Goal: Transaction & Acquisition: Purchase product/service

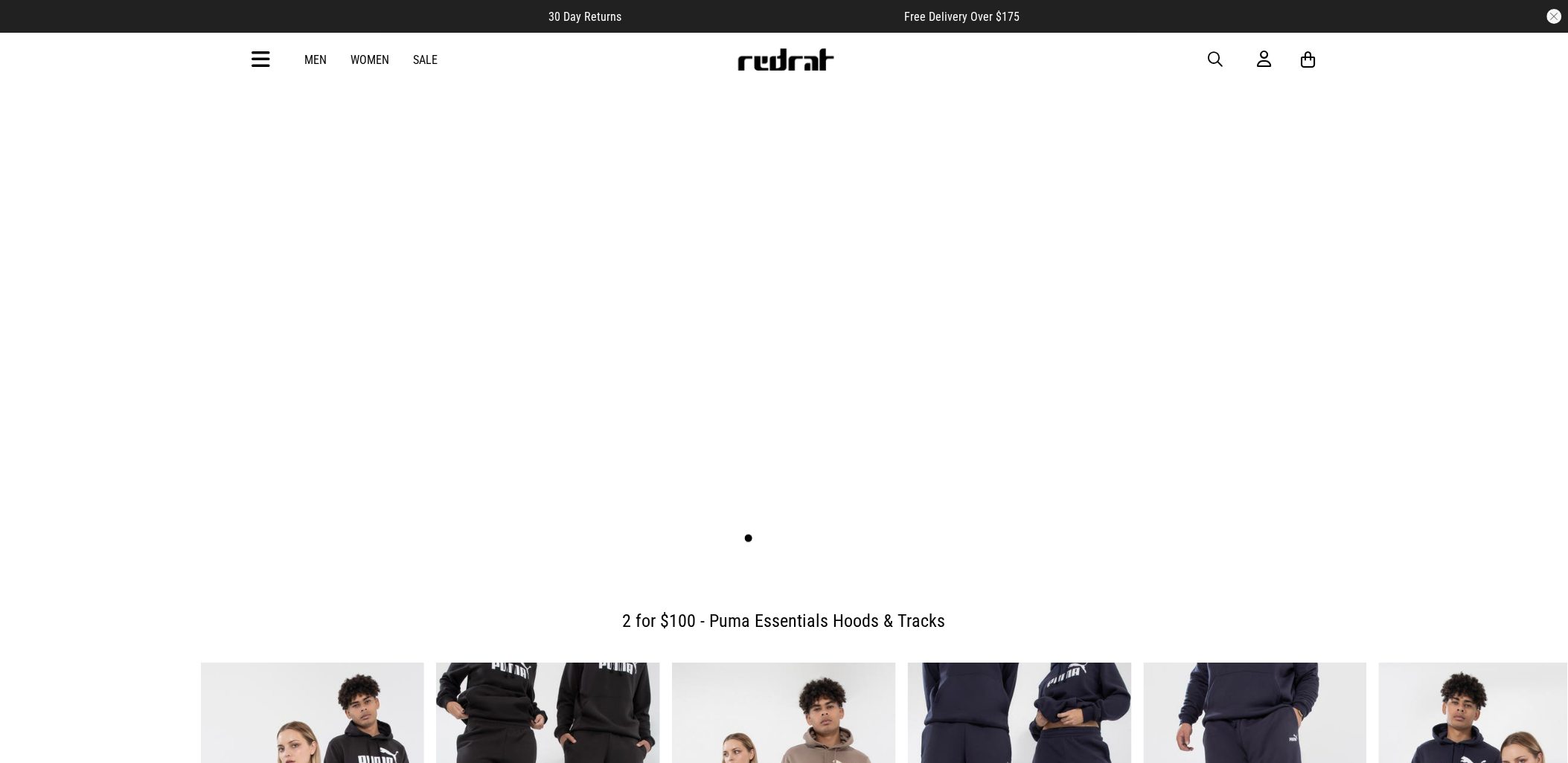
click at [846, 419] on link "1 / 5" at bounding box center [784, 177] width 1569 height 785
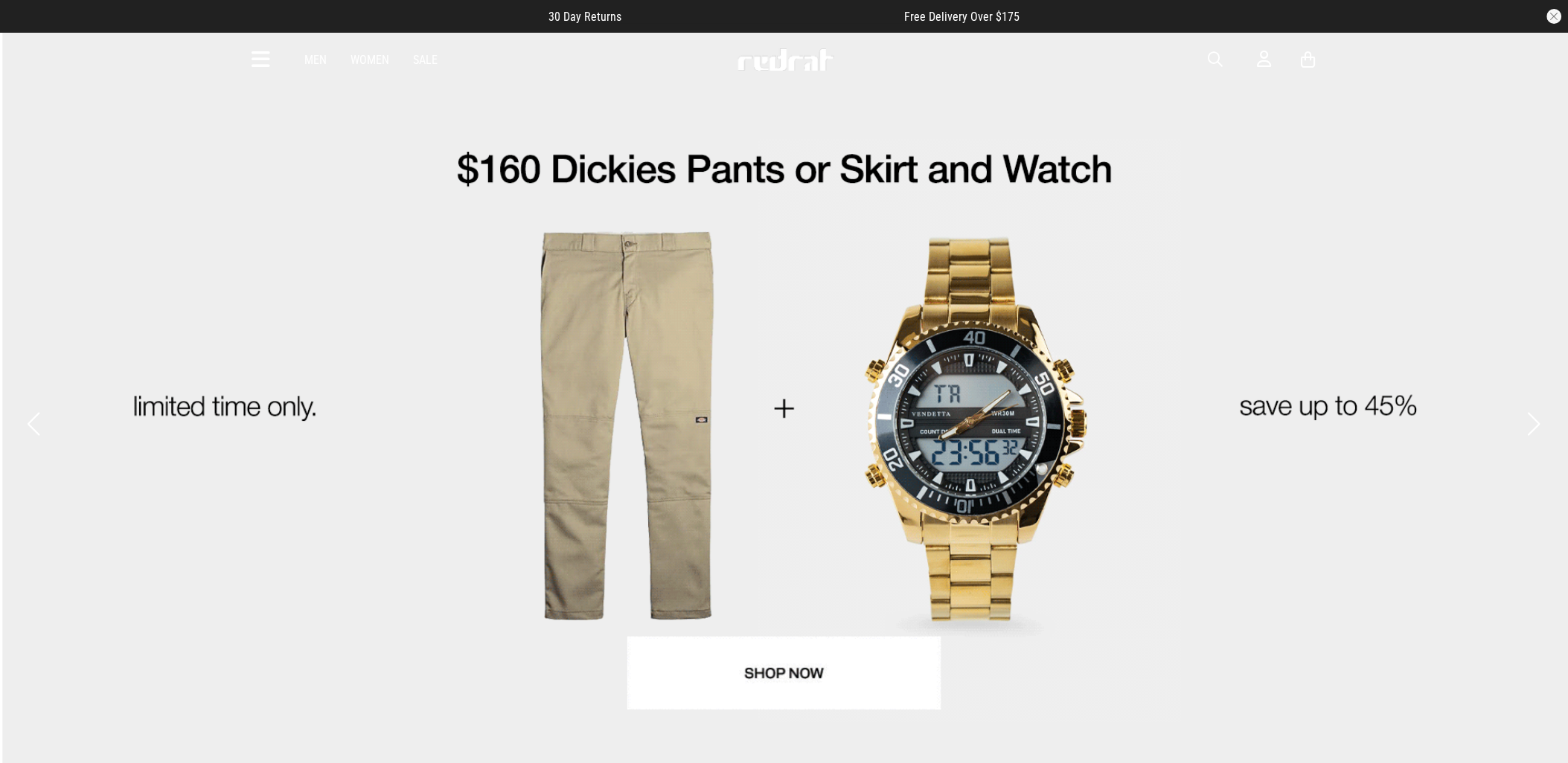
click at [265, 55] on icon at bounding box center [262, 60] width 19 height 25
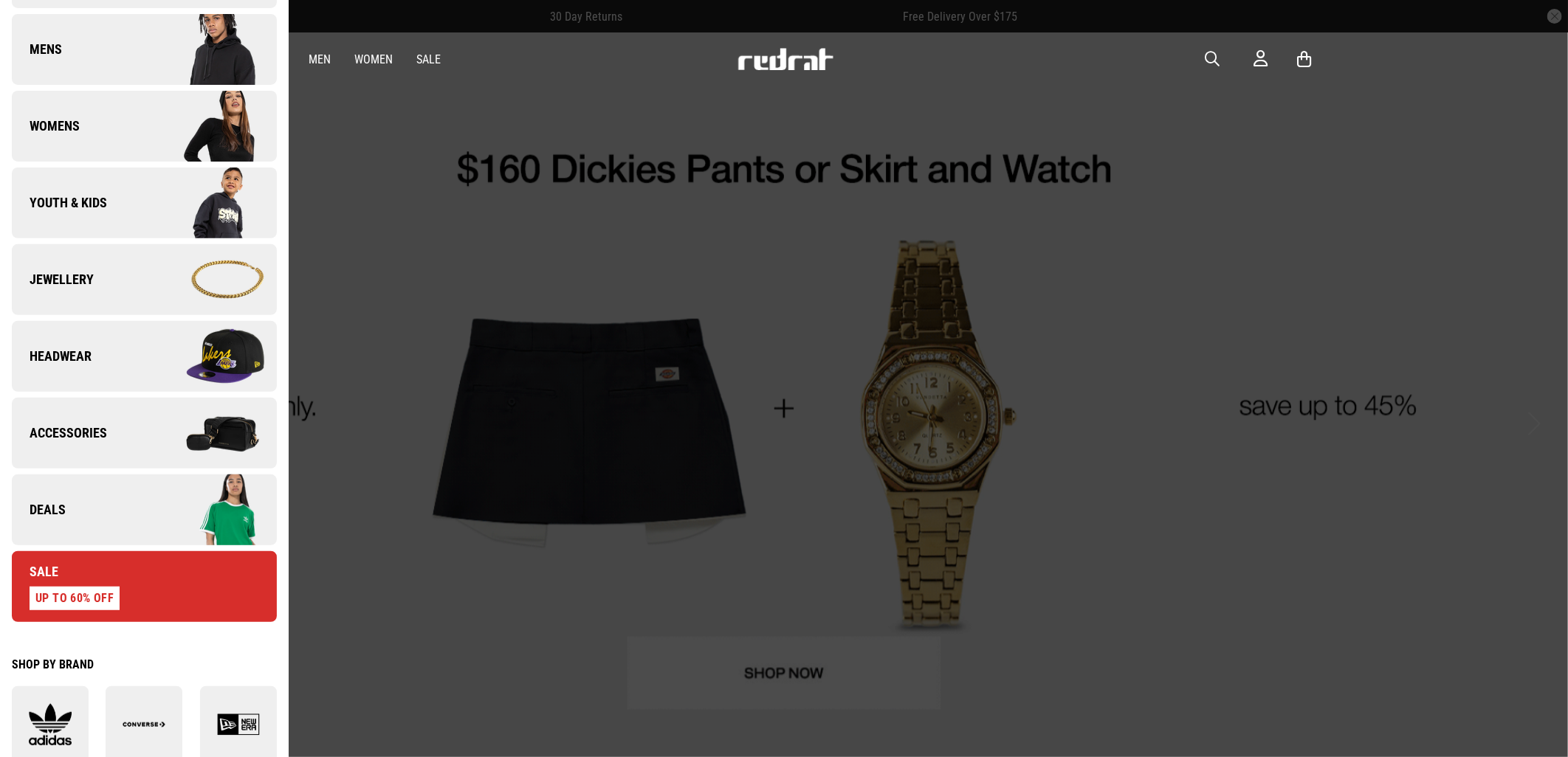
scroll to position [246, 0]
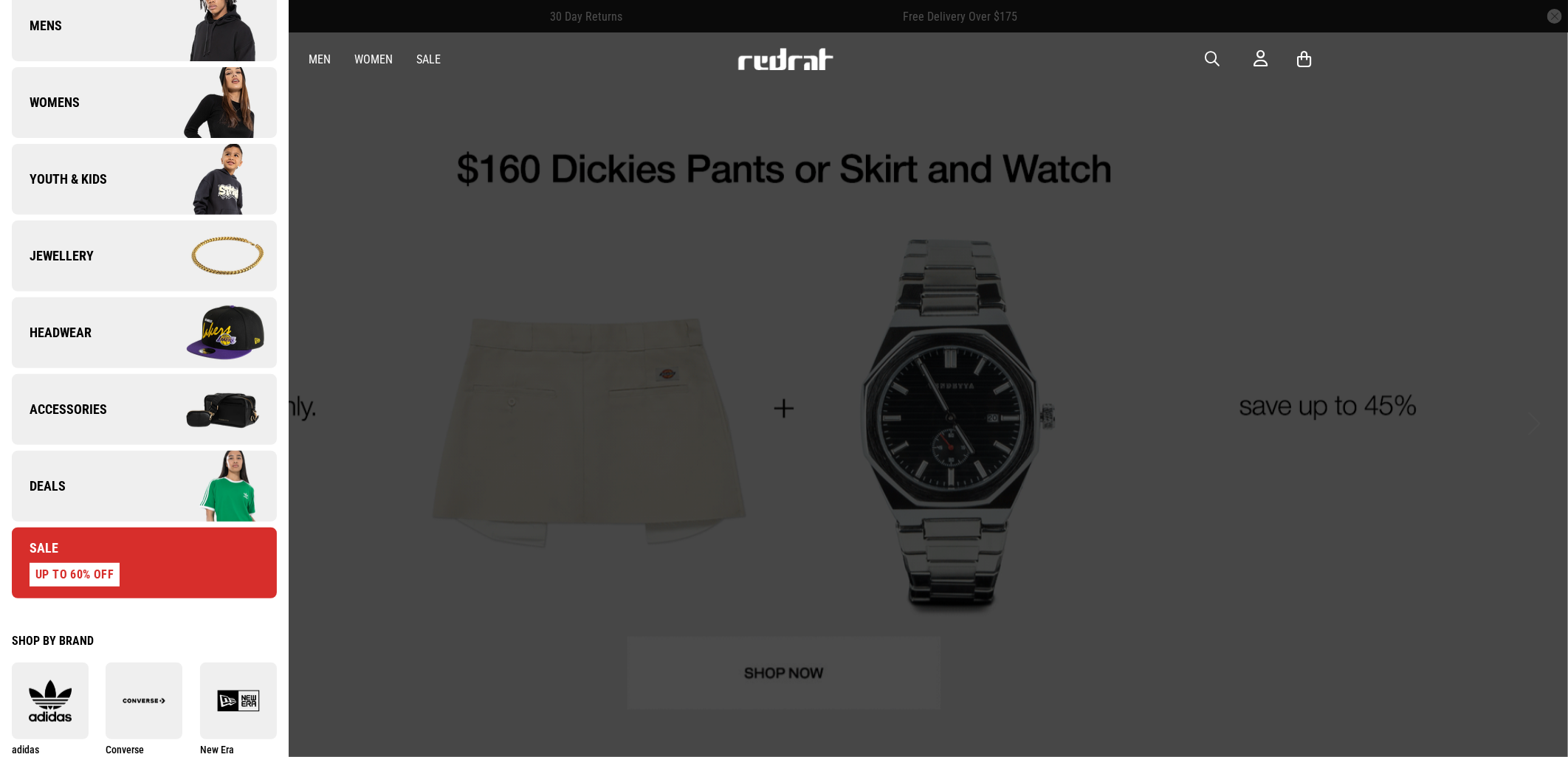
click at [84, 483] on link "Deals" at bounding box center [144, 487] width 265 height 71
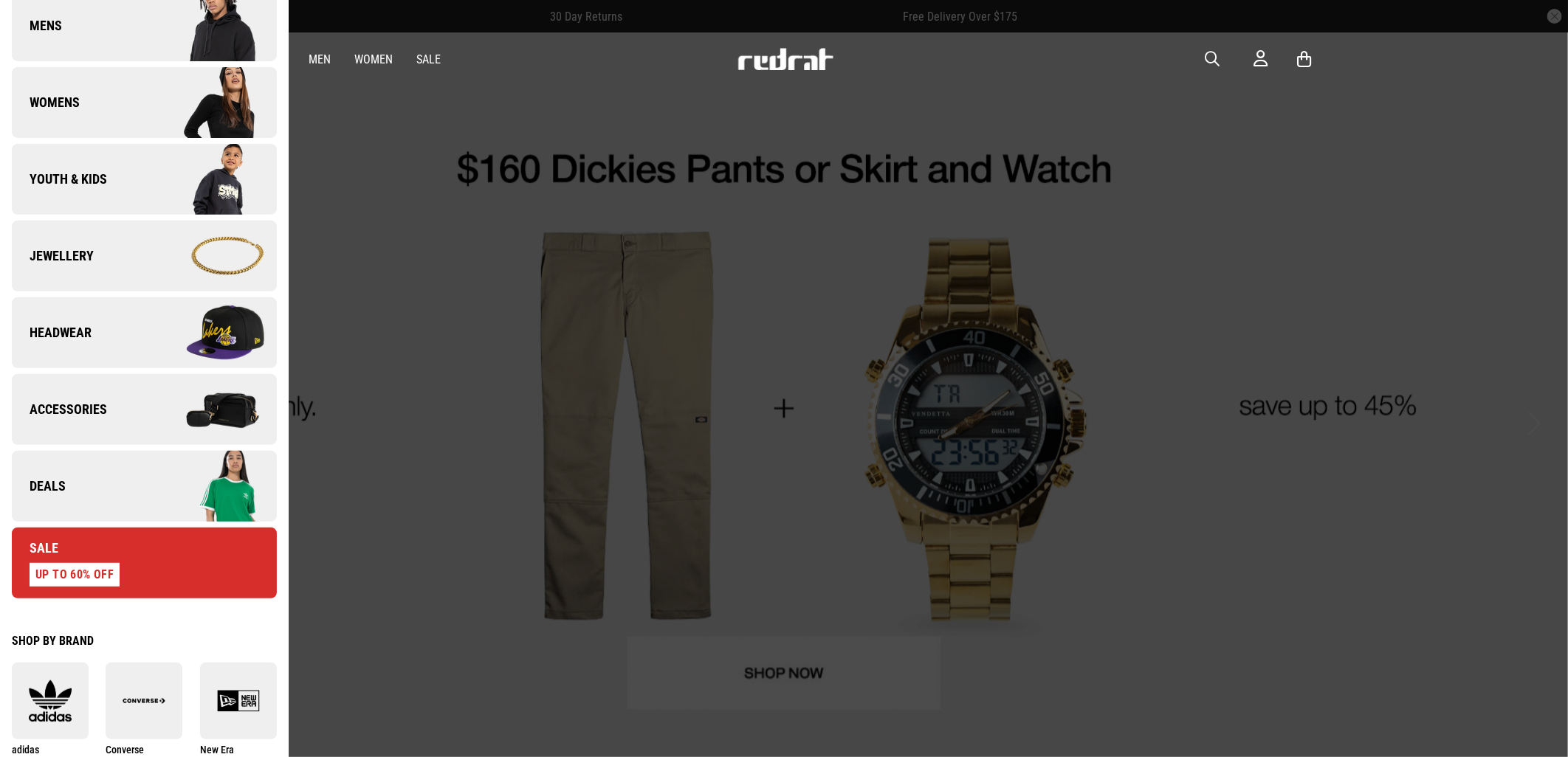
scroll to position [0, 0]
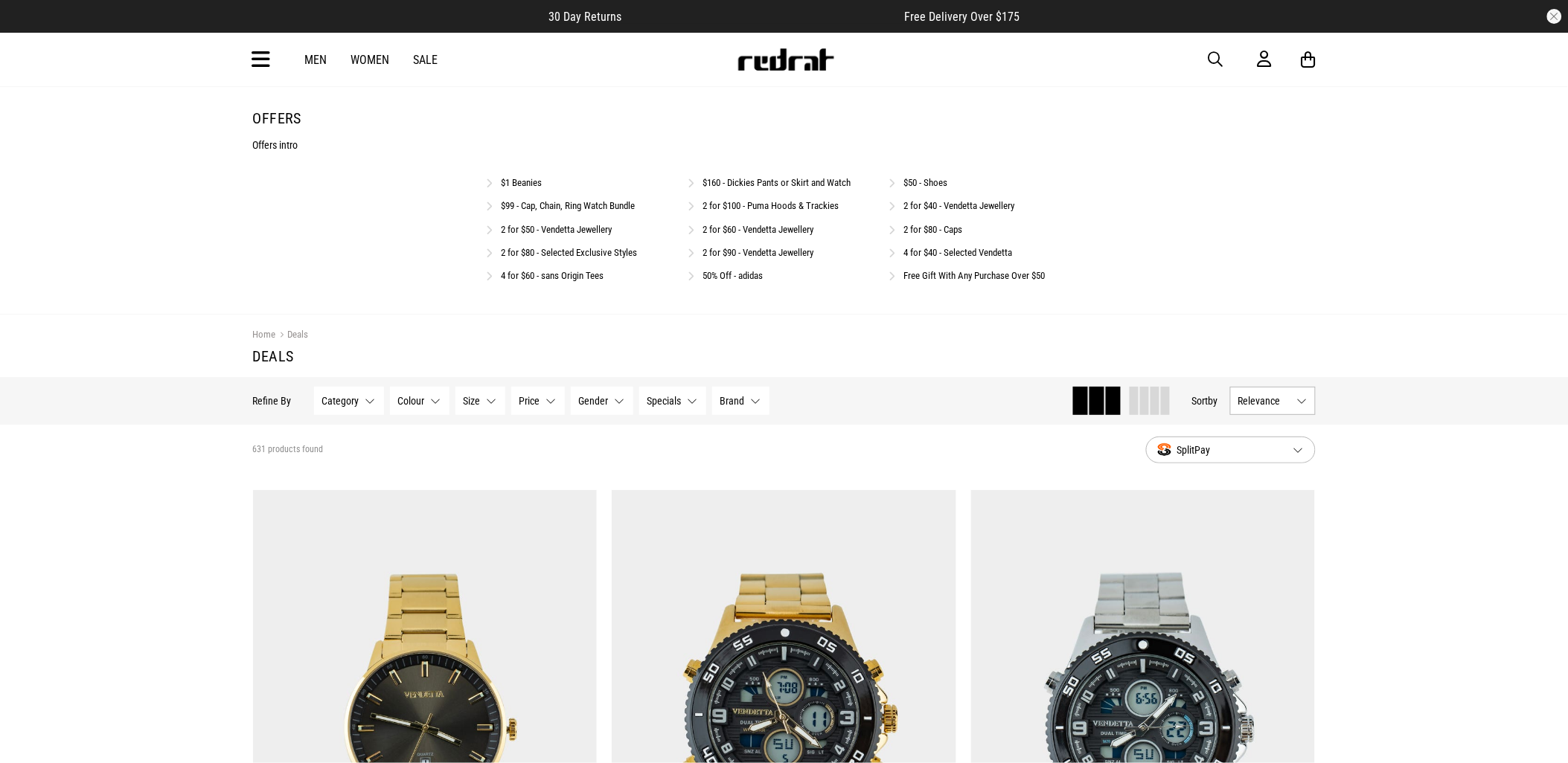
click at [1035, 281] on link "Free Gift With Any Purchase Over $50" at bounding box center [975, 276] width 142 height 11
click at [771, 53] on img at bounding box center [786, 60] width 98 height 23
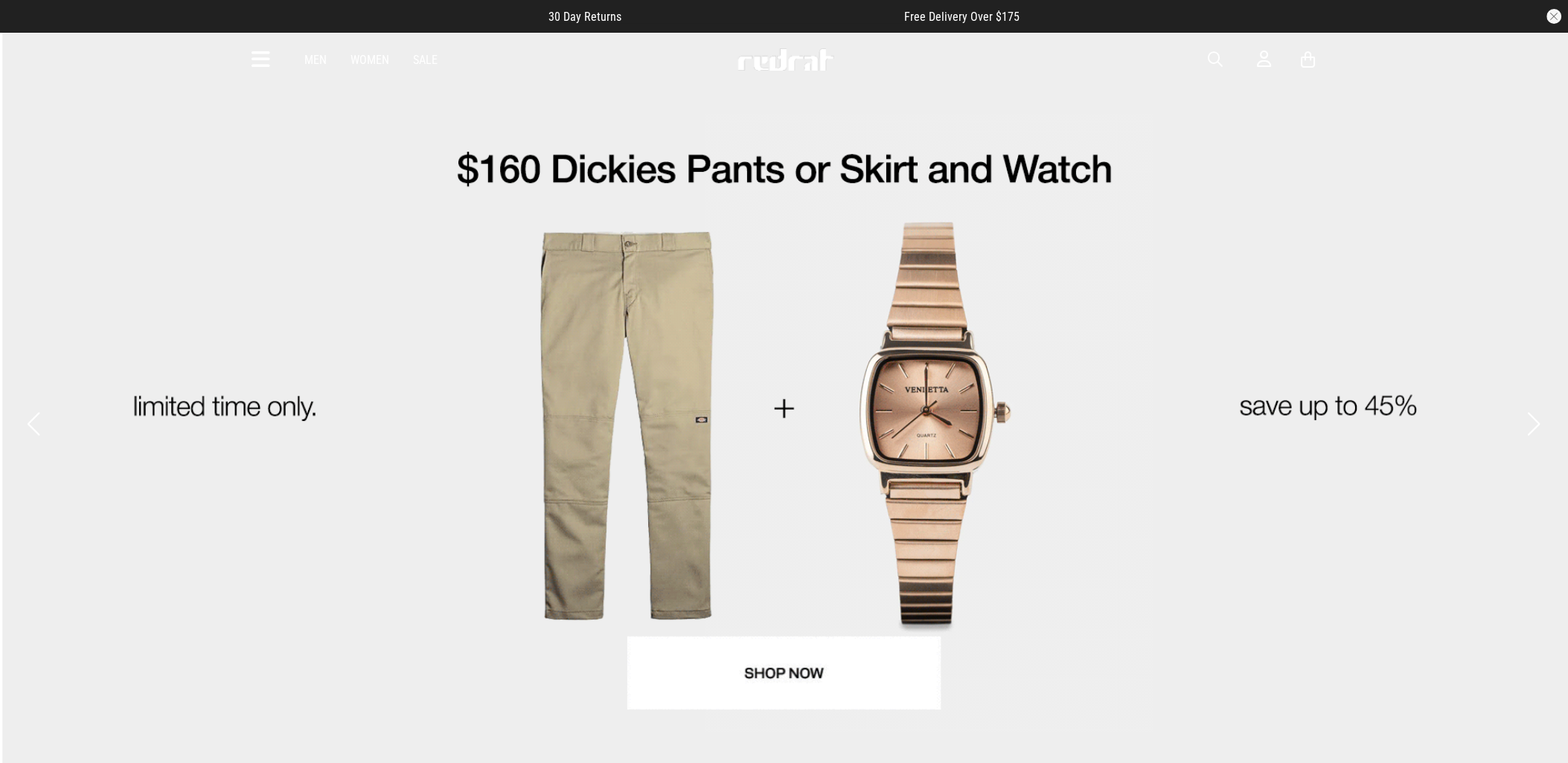
click at [1529, 408] on button "Next slide" at bounding box center [1534, 424] width 20 height 33
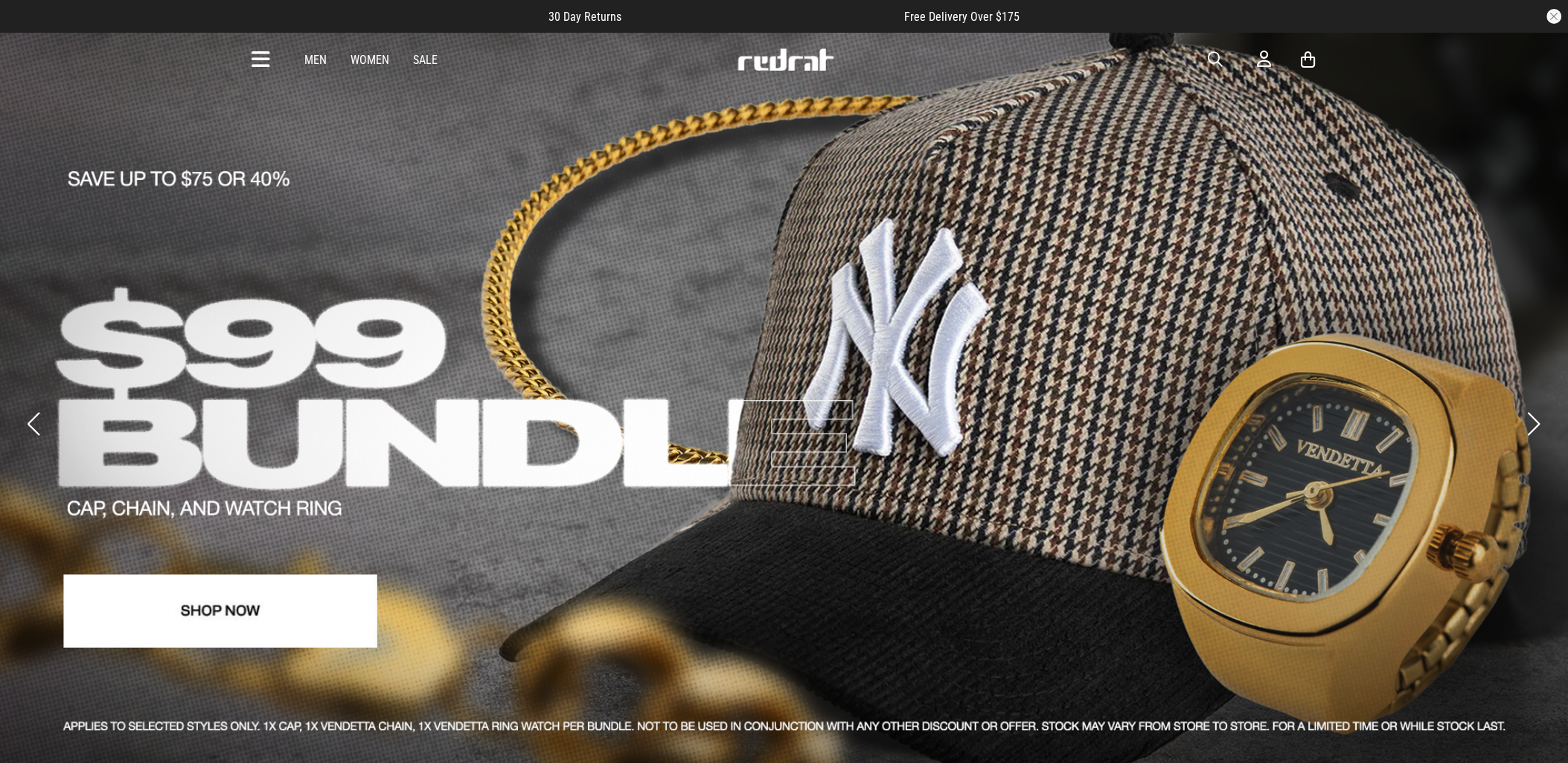
click at [1529, 408] on button "Next slide" at bounding box center [1534, 424] width 20 height 33
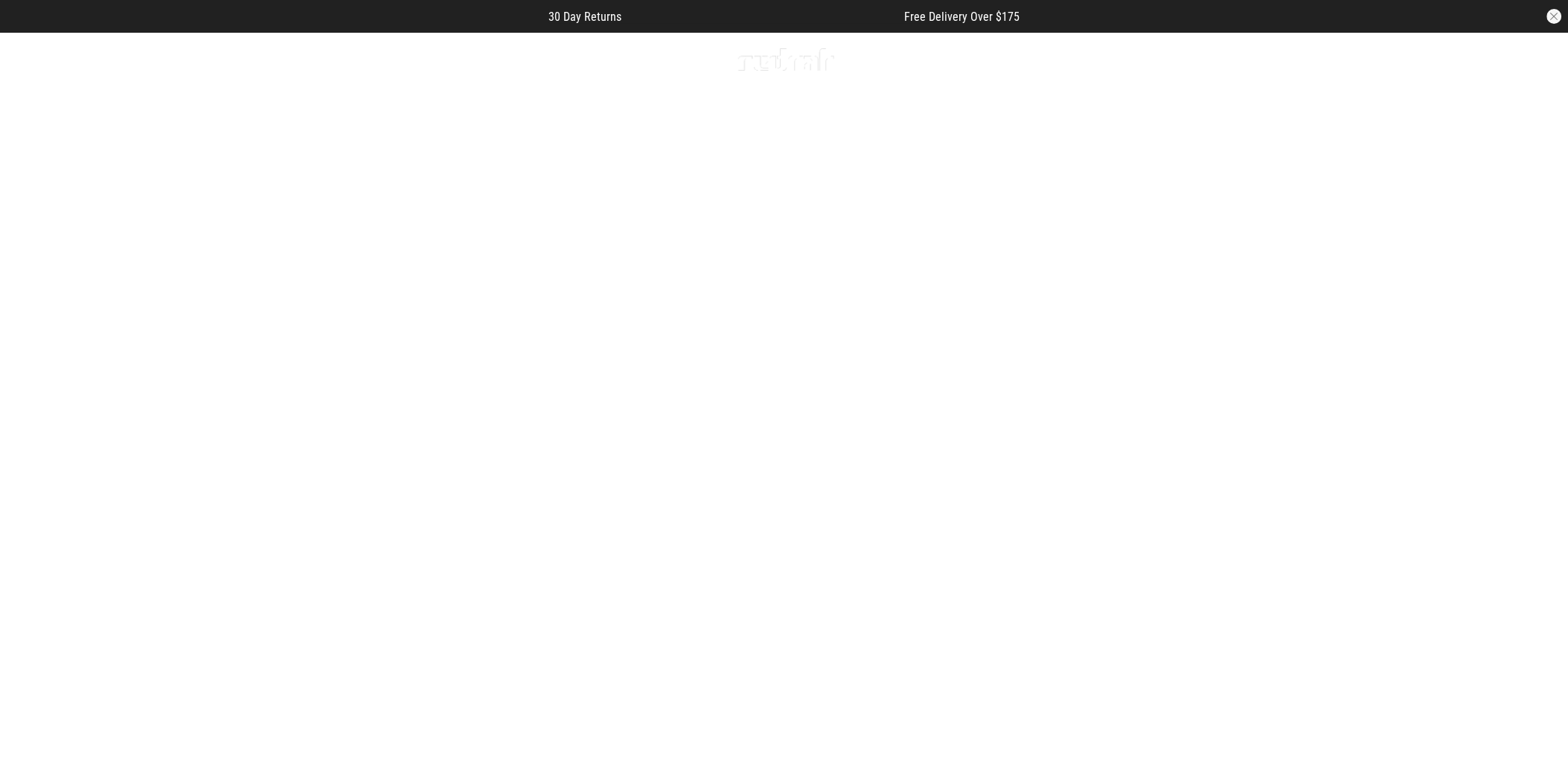
click at [1529, 408] on button "Next slide" at bounding box center [1534, 424] width 20 height 33
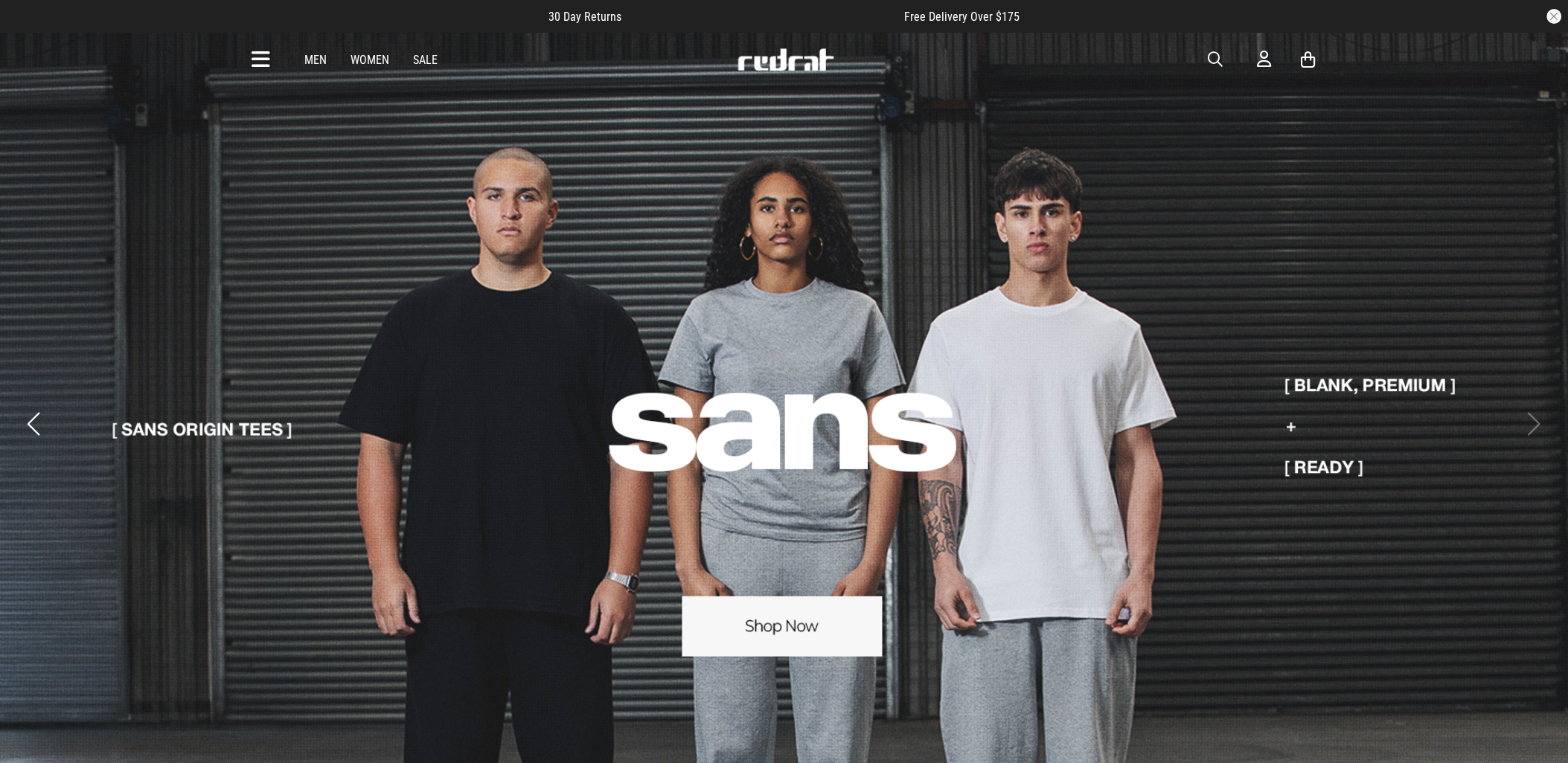
click at [33, 408] on button "Previous slide" at bounding box center [33, 424] width 20 height 33
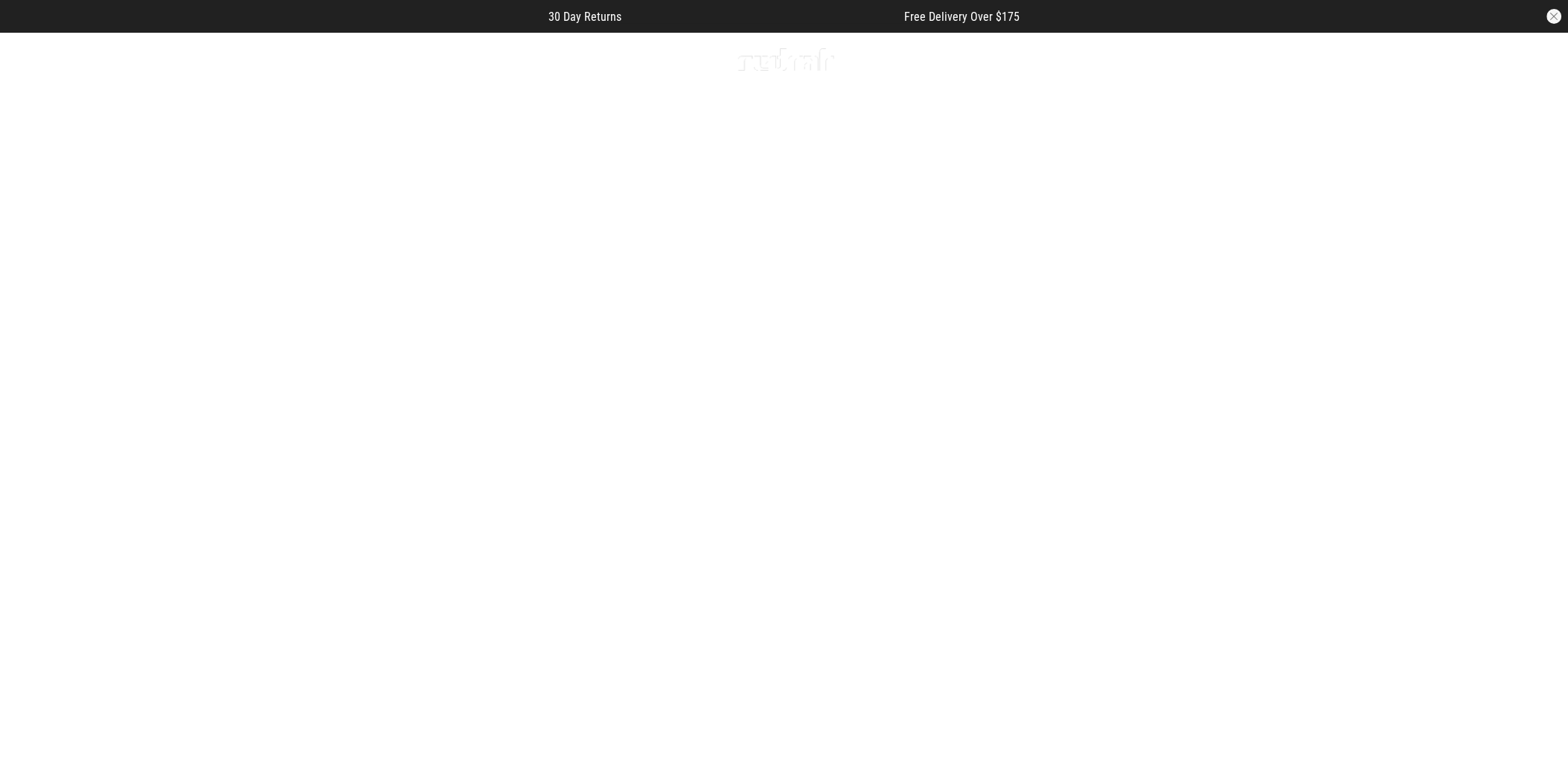
click at [37, 408] on button "Previous slide" at bounding box center [33, 424] width 20 height 33
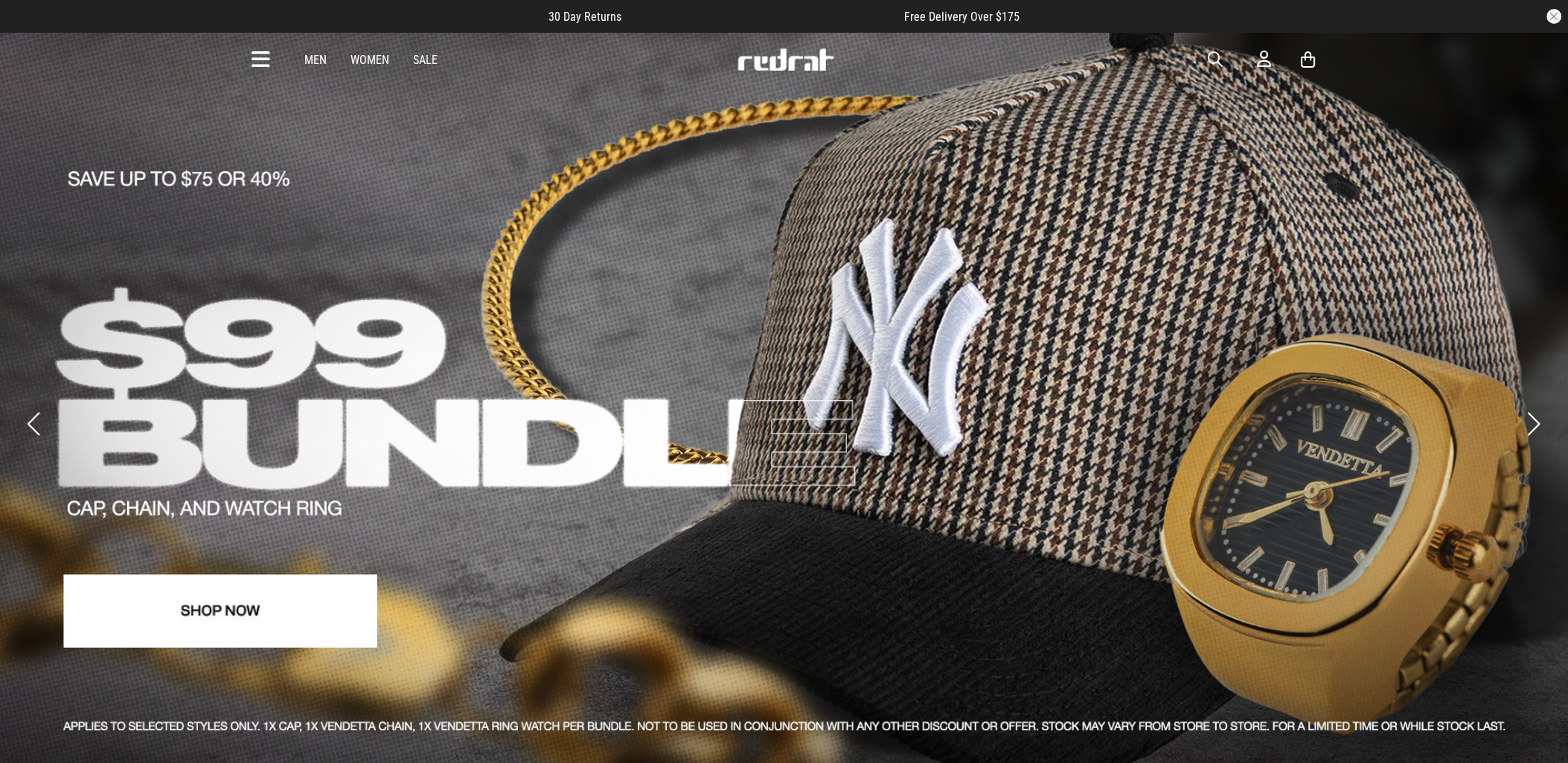
click at [40, 408] on button "Previous slide" at bounding box center [33, 424] width 20 height 33
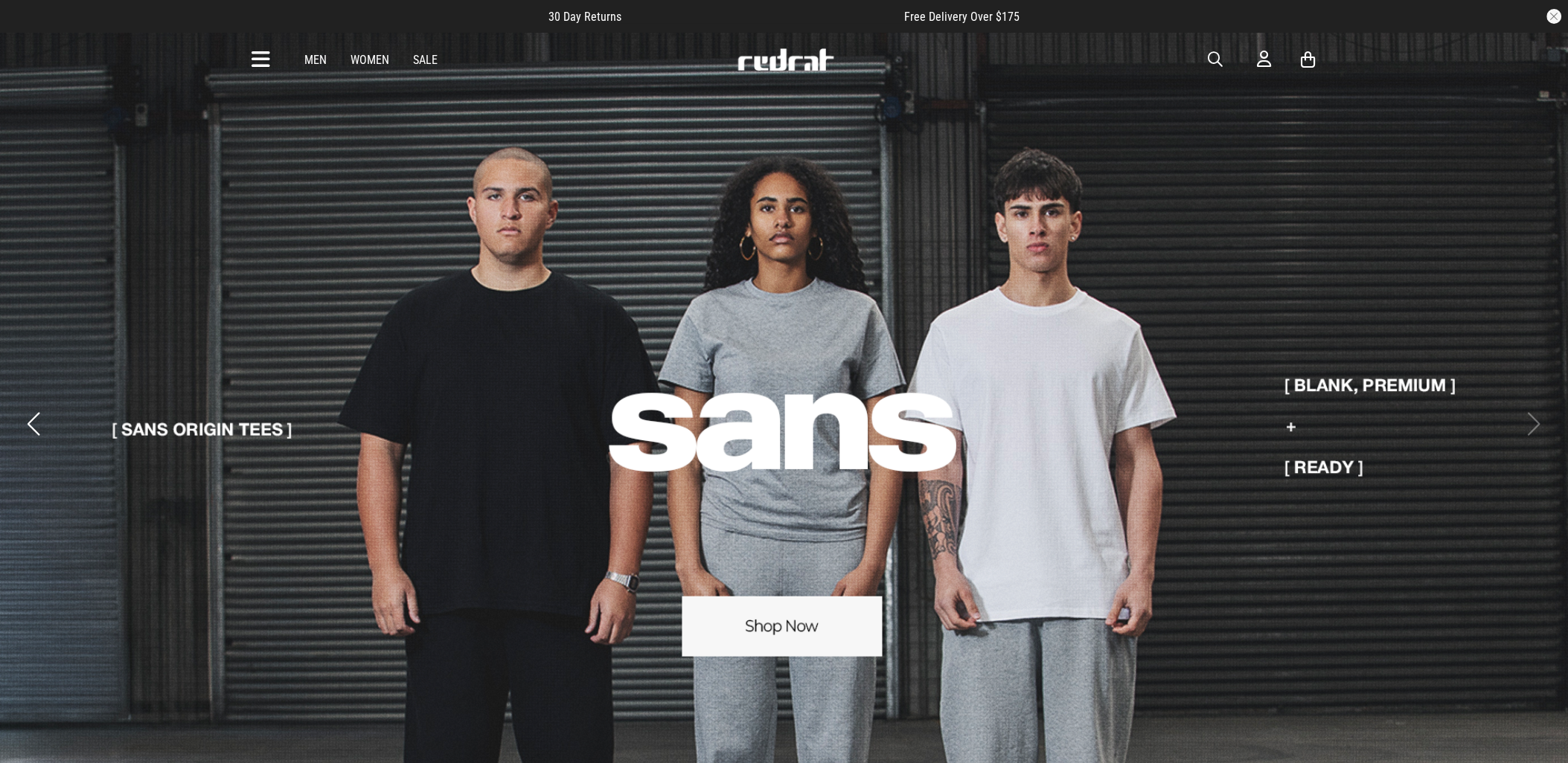
click at [39, 410] on button "Previous slide" at bounding box center [33, 424] width 20 height 33
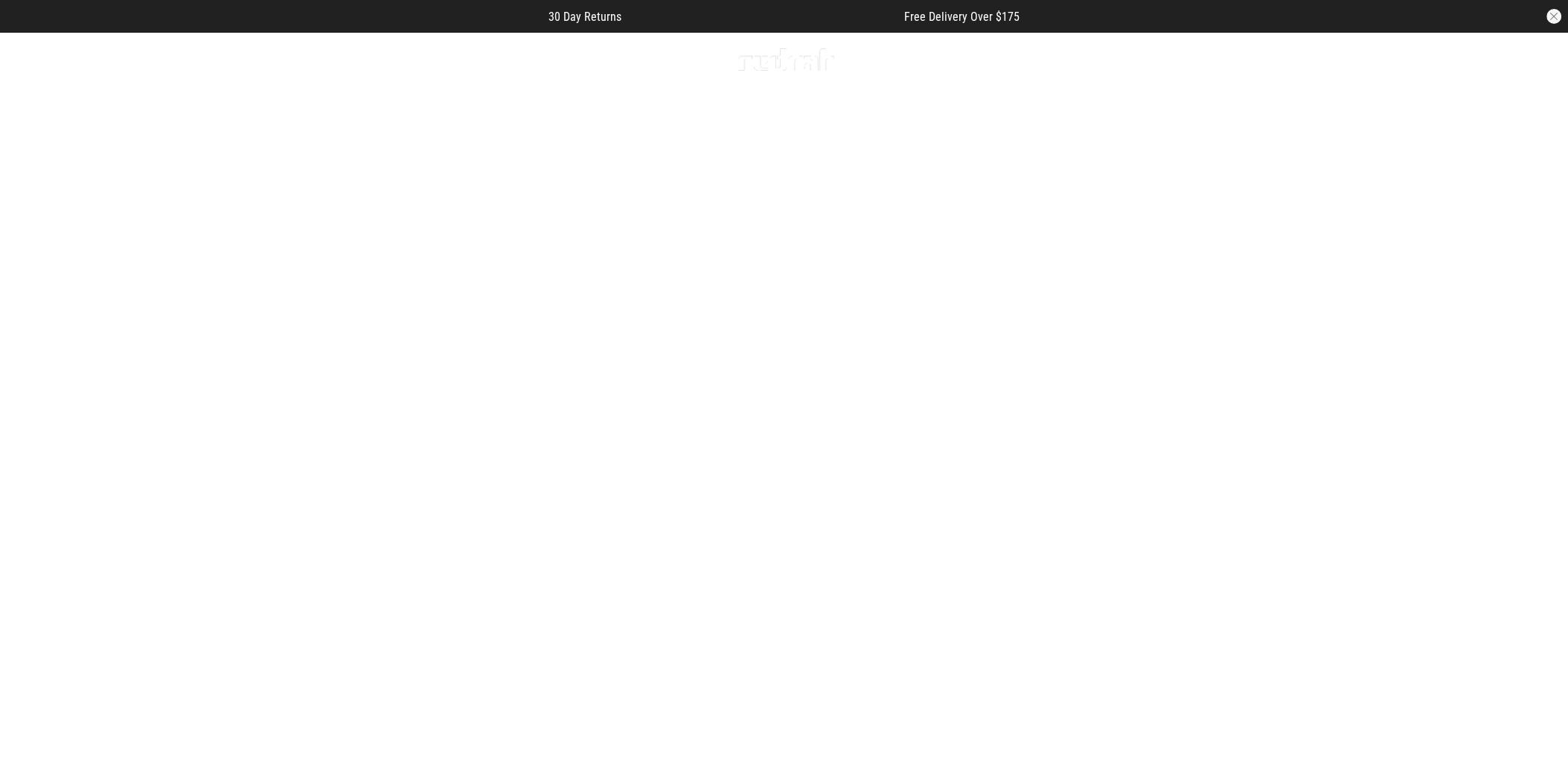
click at [37, 410] on button "Previous slide" at bounding box center [33, 424] width 20 height 33
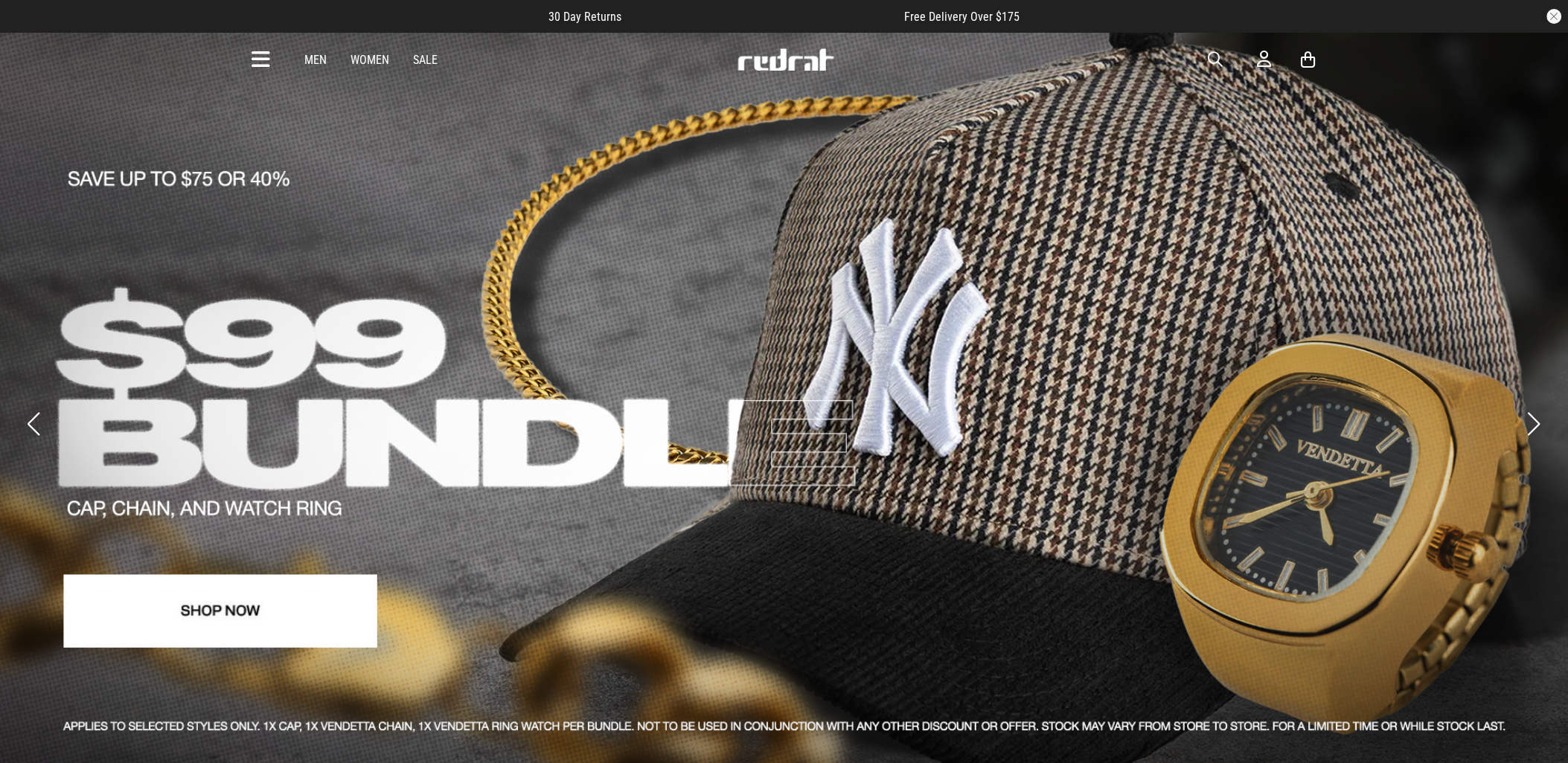
click at [37, 410] on button "Previous slide" at bounding box center [33, 424] width 20 height 33
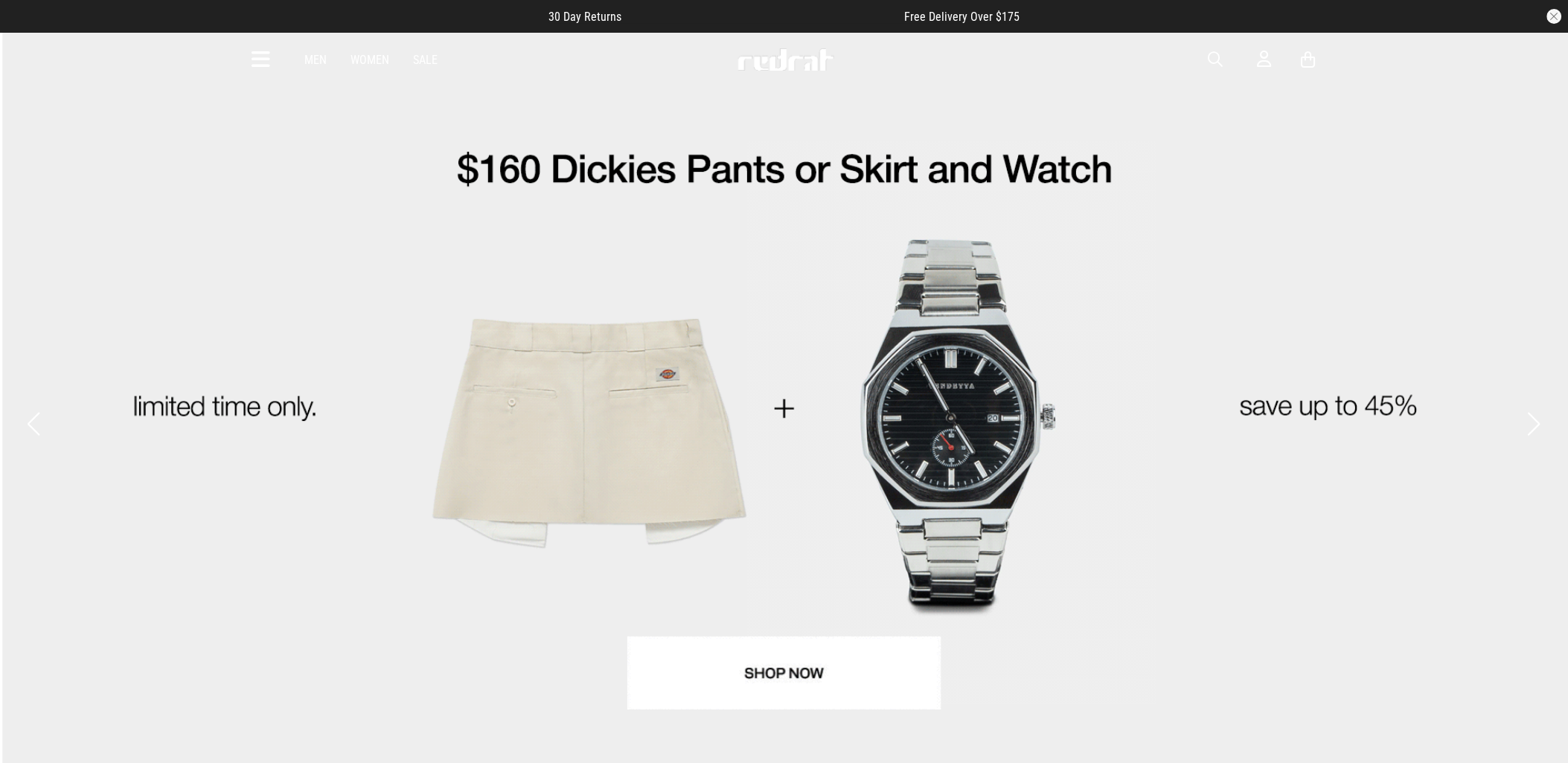
click at [37, 410] on button "Previous slide" at bounding box center [33, 424] width 20 height 33
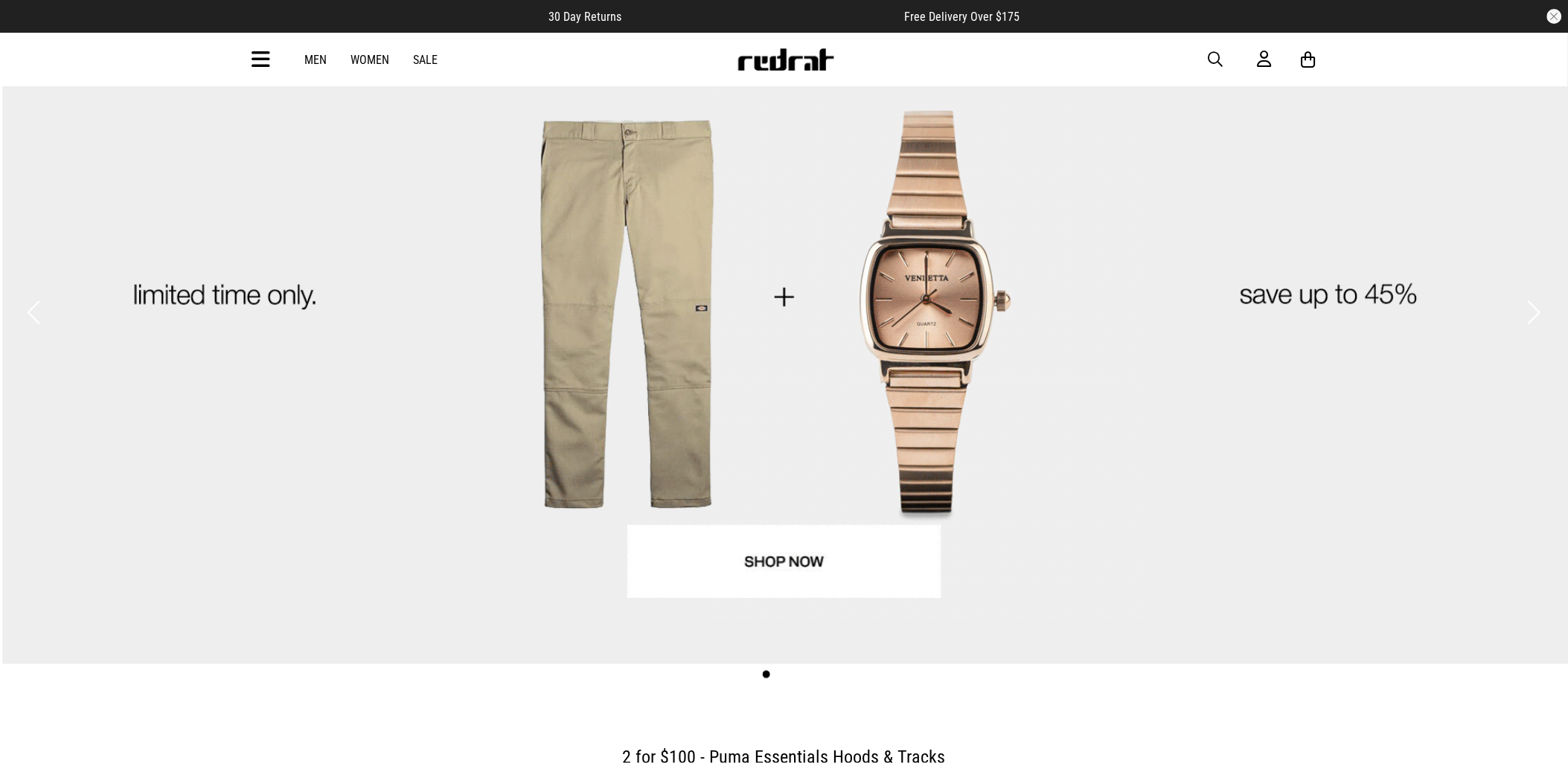
scroll to position [82, 0]
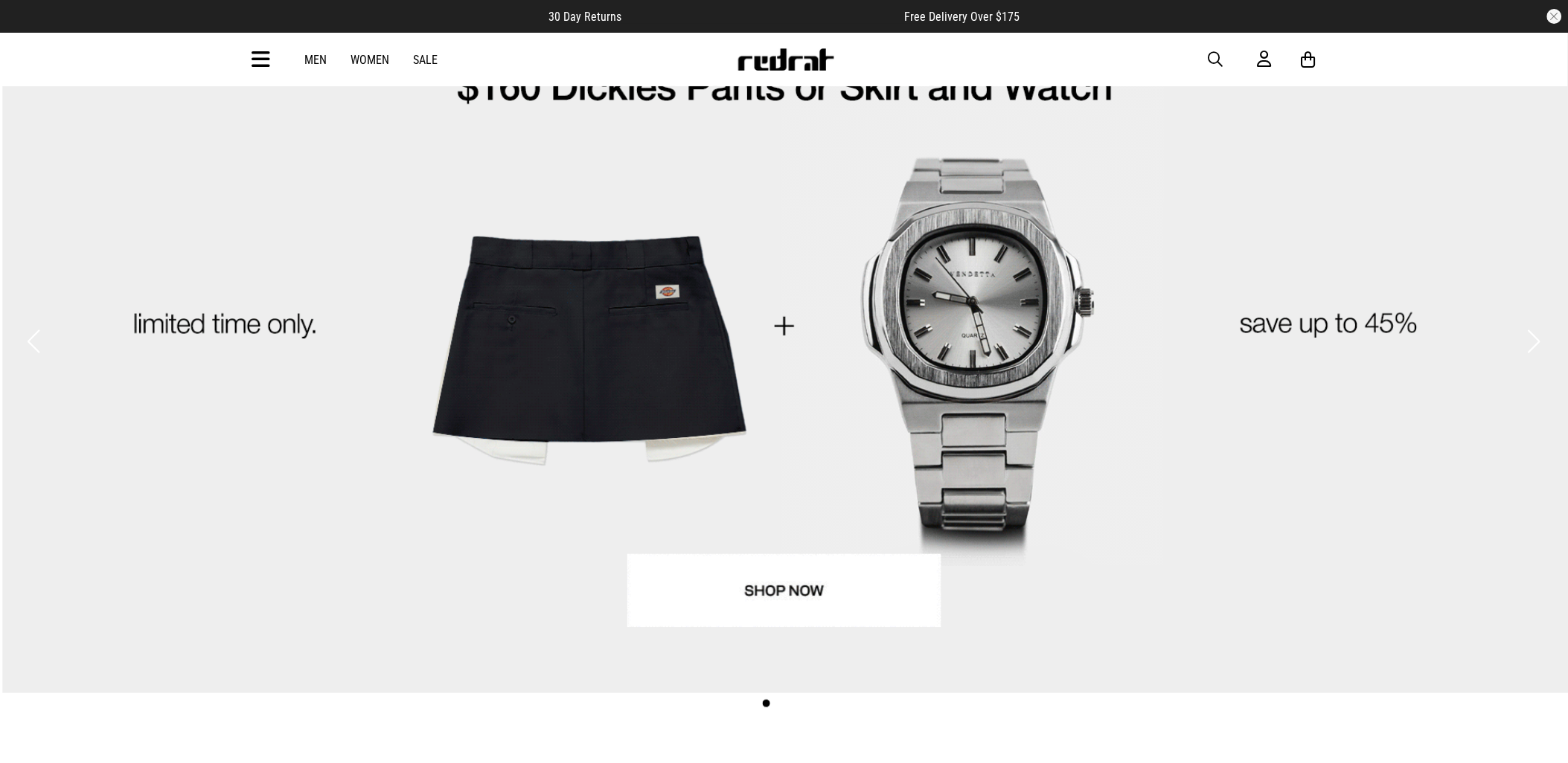
click at [33, 325] on button "Previous slide" at bounding box center [33, 341] width 20 height 33
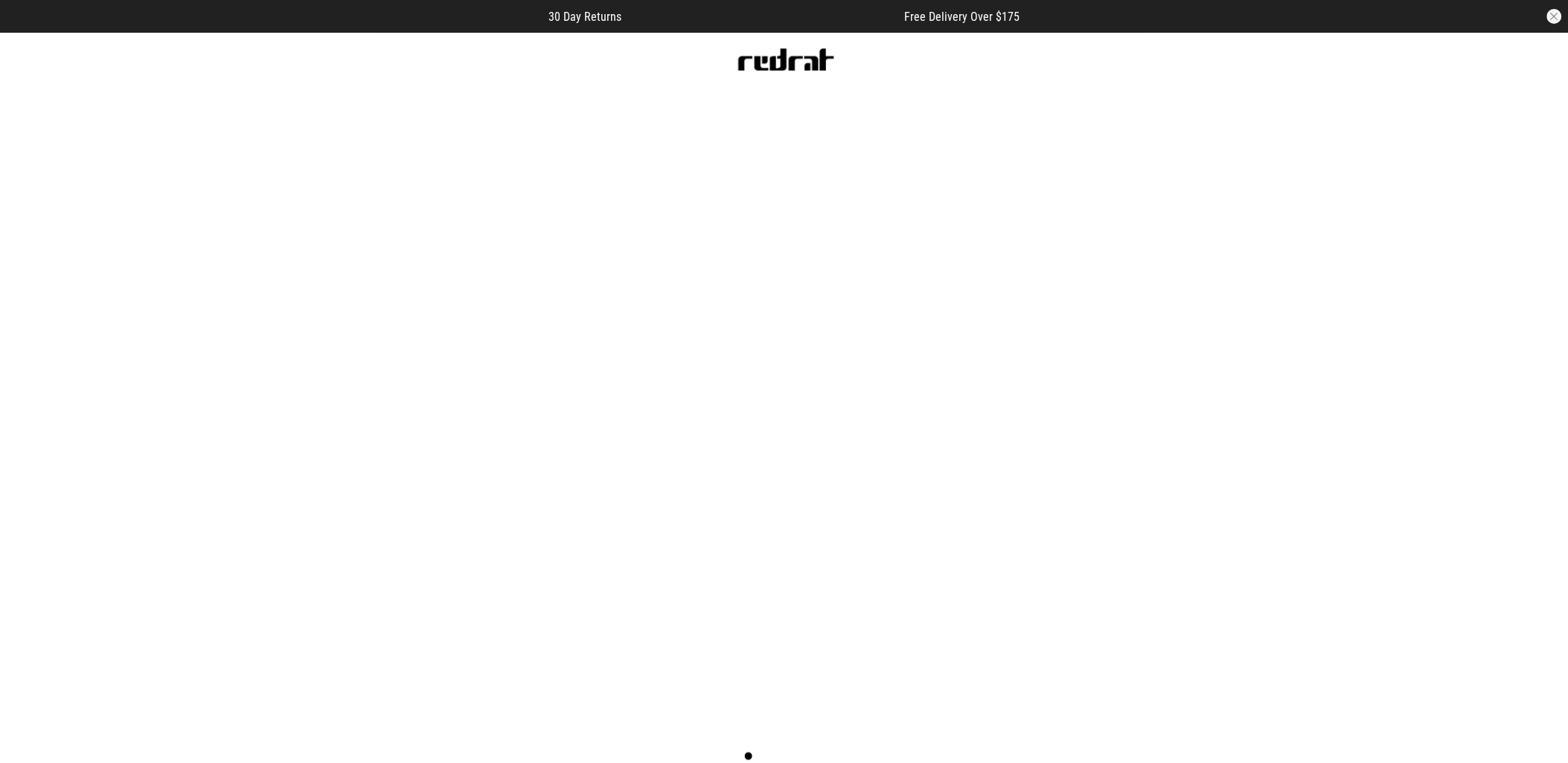
scroll to position [0, 0]
click at [923, 529] on link "1 / 5" at bounding box center [784, 425] width 1569 height 785
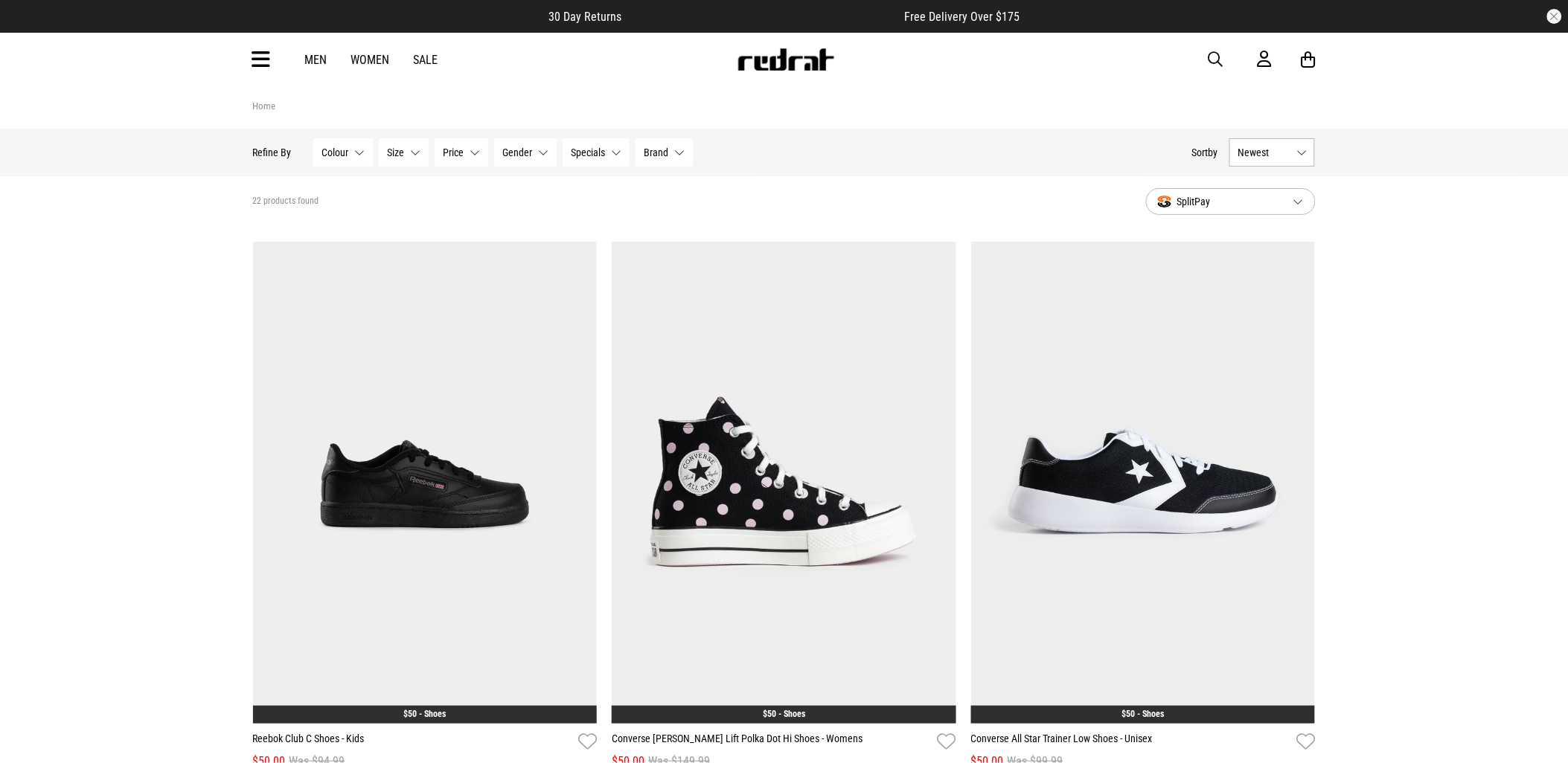
scroll to position [165, 0]
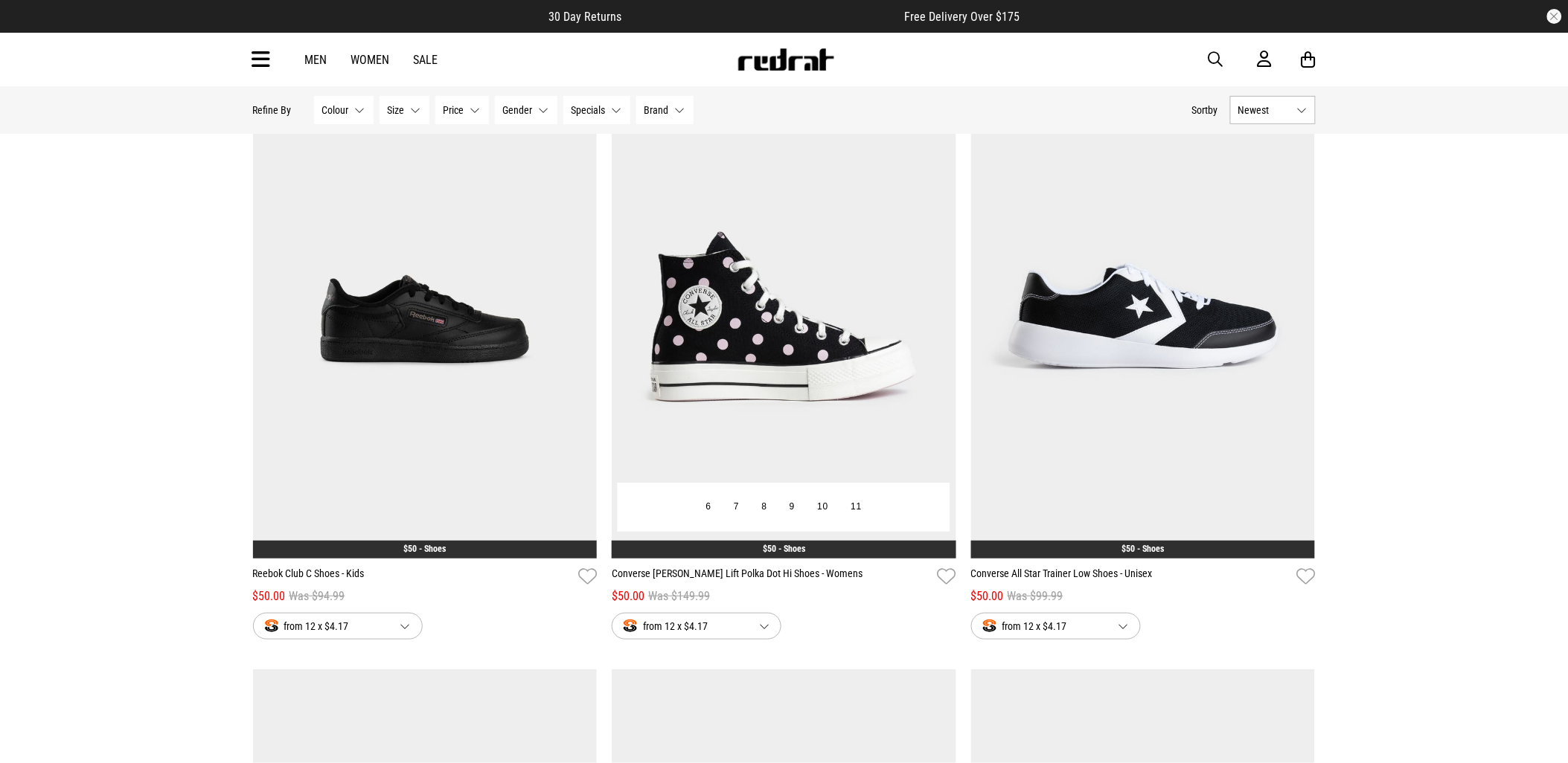
click at [819, 337] on img at bounding box center [784, 318] width 344 height 482
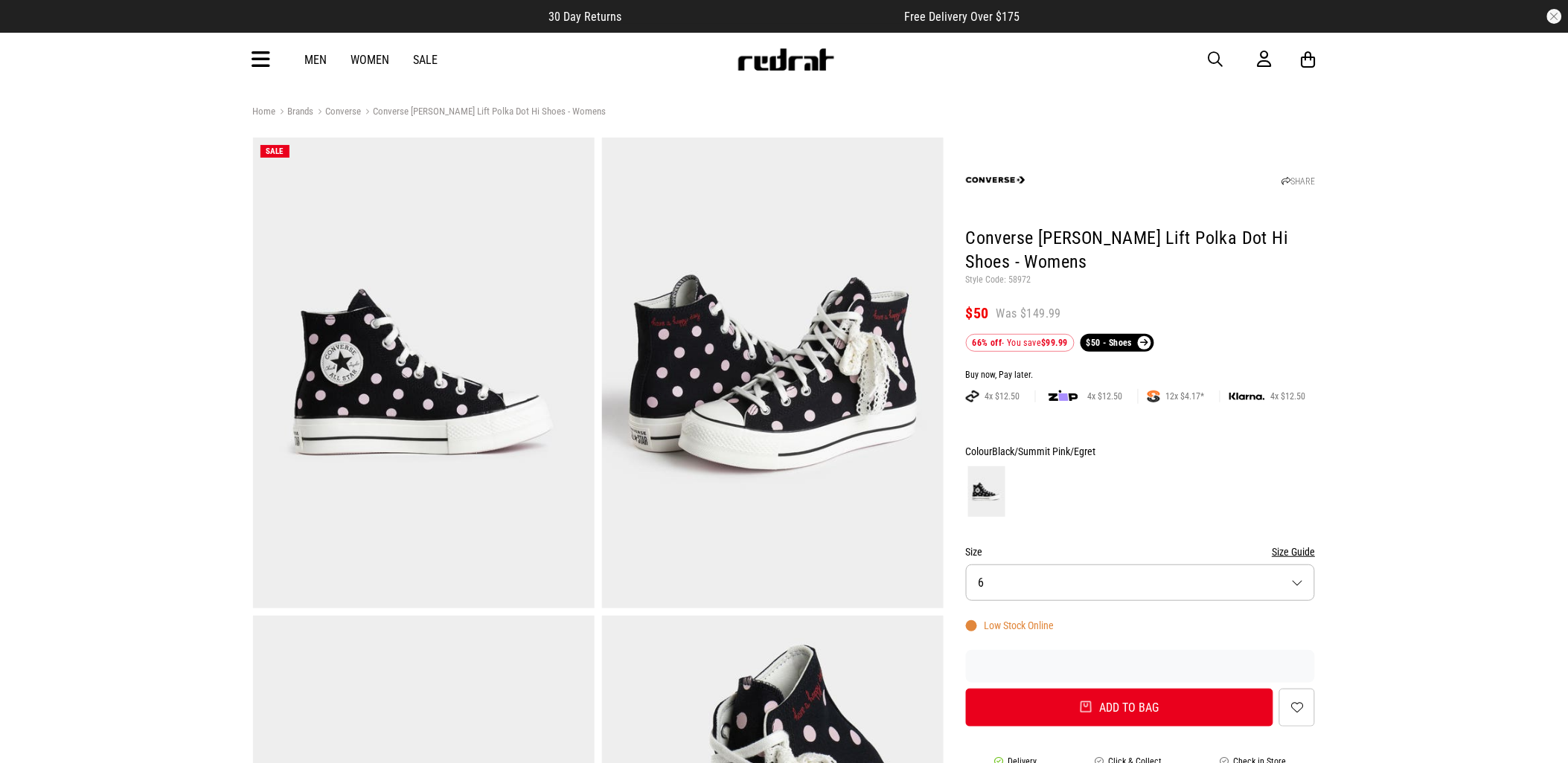
click at [1021, 283] on p "Style Code: 58972" at bounding box center [1141, 280] width 350 height 12
copy p "58972"
